Goal: Task Accomplishment & Management: Complete application form

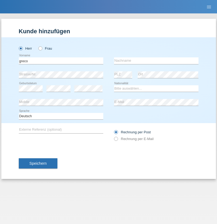
type input "greco"
click at [156, 61] on input "text" at bounding box center [156, 60] width 85 height 7
type input "[PERSON_NAME]"
select select "CH"
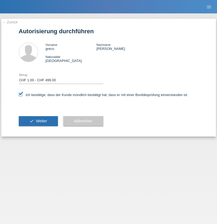
select select "1"
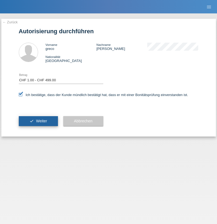
click at [38, 121] on span "Weiter" at bounding box center [41, 121] width 11 height 4
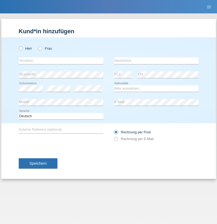
radio input "true"
click at [61, 61] on input "text" at bounding box center [61, 60] width 85 height 7
type input "Nikola"
click at [156, 61] on input "text" at bounding box center [156, 60] width 85 height 7
type input "Hollenweger"
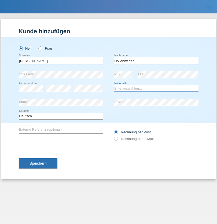
select select "CH"
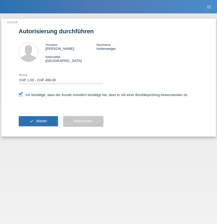
select select "1"
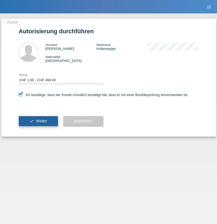
click at [38, 121] on span "Weiter" at bounding box center [41, 121] width 11 height 4
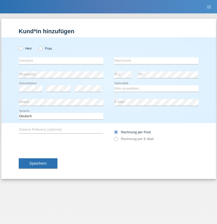
radio input "true"
select select "NL"
select select "C"
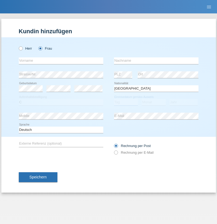
select select "01"
select select "2021"
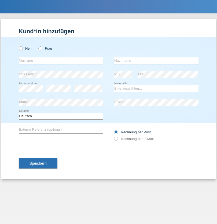
radio input "true"
click at [61, 61] on input "text" at bounding box center [61, 60] width 85 height 7
type input "David"
click at [156, 61] on input "text" at bounding box center [156, 60] width 85 height 7
type input "Amaral"
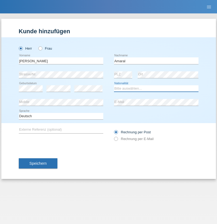
select select "PT"
select select "C"
select select "06"
select select "07"
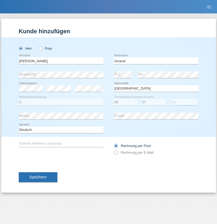
select select "2019"
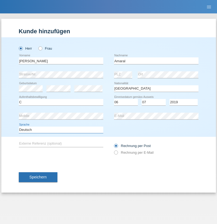
select select "en"
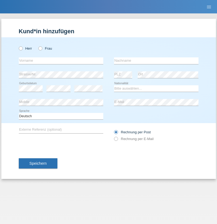
radio input "true"
click at [61, 61] on input "text" at bounding box center [61, 60] width 85 height 7
type input "tim"
click at [156, 61] on input "text" at bounding box center [156, 60] width 85 height 7
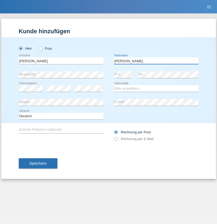
type input "Krüger"
select select "DE"
select select "C"
select select "05"
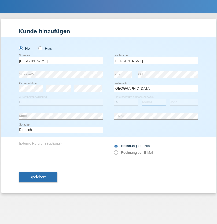
select select "04"
select select "2021"
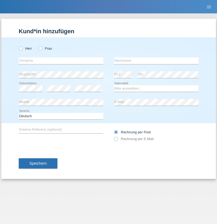
radio input "true"
click at [61, 61] on input "text" at bounding box center [61, 60] width 85 height 7
type input "Schumacher"
click at [156, 61] on input "text" at bounding box center [156, 60] width 85 height 7
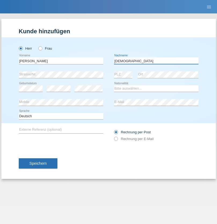
type input "Christian"
select select "CH"
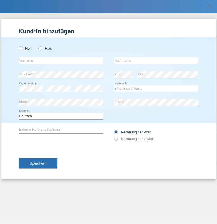
radio input "true"
click at [61, 61] on input "text" at bounding box center [61, 60] width 85 height 7
type input "agnertina"
click at [156, 61] on input "text" at bounding box center [156, 60] width 85 height 7
type input "noshaj"
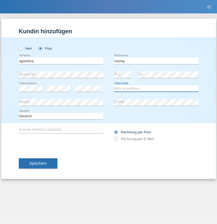
select select "NL"
select select "C"
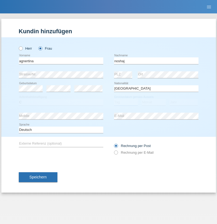
select select "01"
select select "08"
select select "2021"
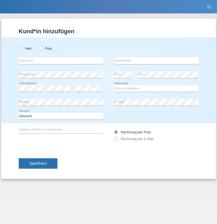
radio input "true"
click at [61, 61] on input "text" at bounding box center [61, 60] width 85 height 7
type input "[PERSON_NAME]"
click at [156, 61] on input "text" at bounding box center [156, 60] width 85 height 7
type input "Pinzo"
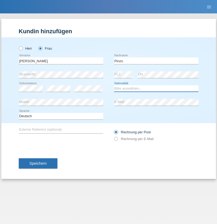
select select "CH"
radio input "true"
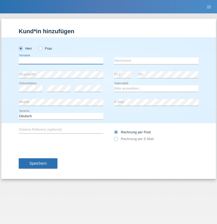
click at [61, 61] on input "text" at bounding box center [61, 60] width 85 height 7
type input "ali"
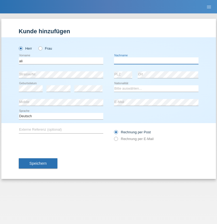
click at [156, 61] on input "text" at bounding box center [156, 60] width 85 height 7
type input "Amini"
select select "AF"
select select "C"
select select "18"
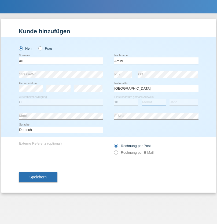
select select "08"
select select "2015"
